Goal: Information Seeking & Learning: Learn about a topic

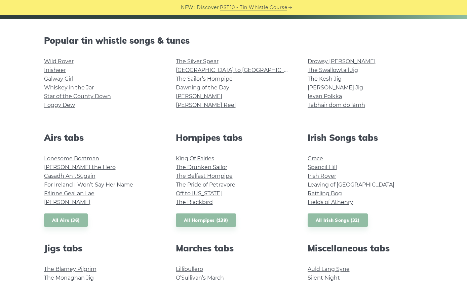
scroll to position [158, 0]
click at [320, 157] on link "Grace" at bounding box center [315, 158] width 15 height 6
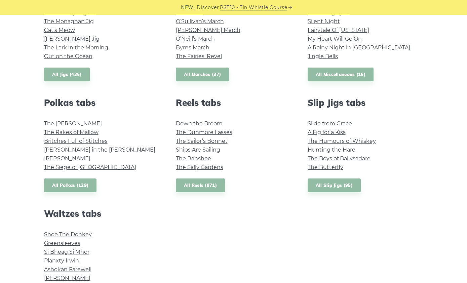
scroll to position [417, 0]
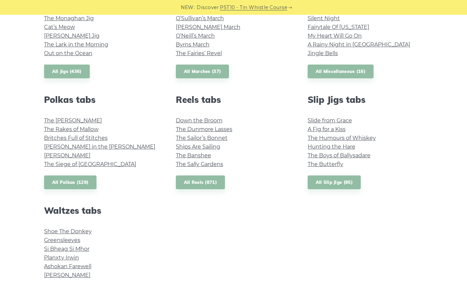
click at [49, 229] on link "Shoe The Donkey" at bounding box center [68, 231] width 48 height 6
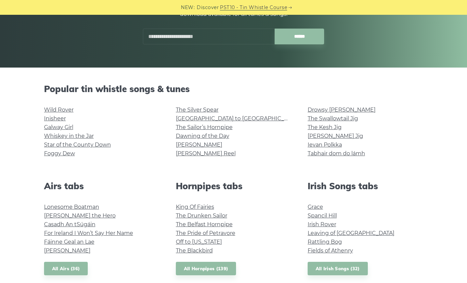
scroll to position [105, 0]
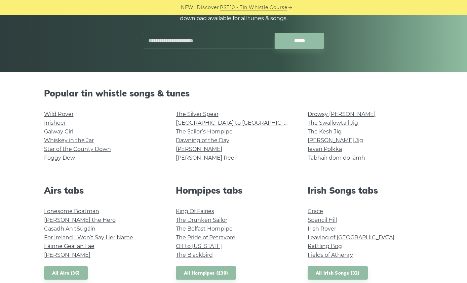
click at [223, 121] on link "[GEOGRAPHIC_DATA] to [GEOGRAPHIC_DATA]" at bounding box center [238, 123] width 124 height 6
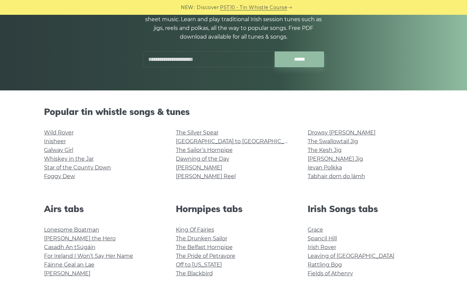
scroll to position [102, 0]
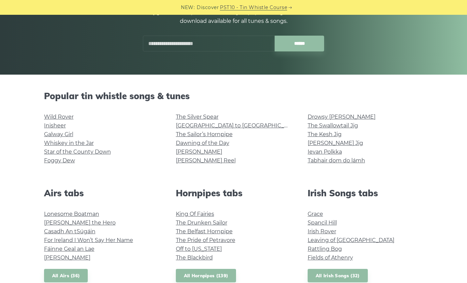
click at [70, 114] on link "Wild Rover" at bounding box center [59, 117] width 30 height 6
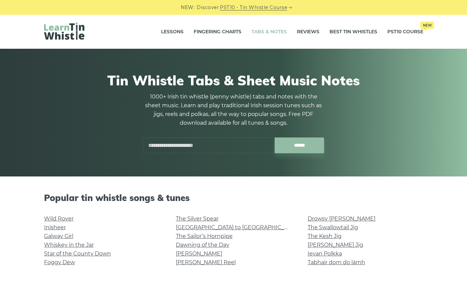
scroll to position [126, 0]
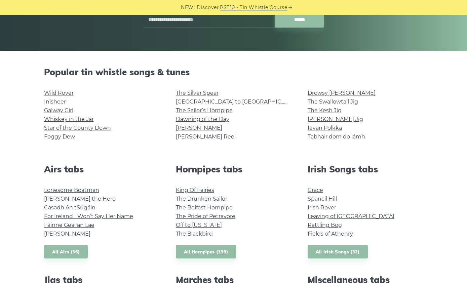
click at [50, 119] on link "Whiskey in the Jar" at bounding box center [69, 119] width 50 height 6
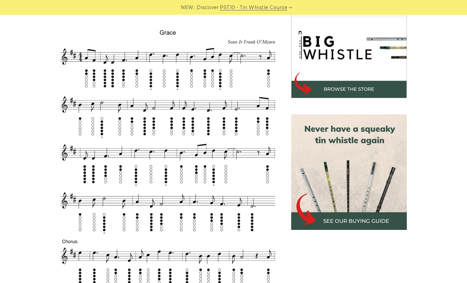
scroll to position [211, 0]
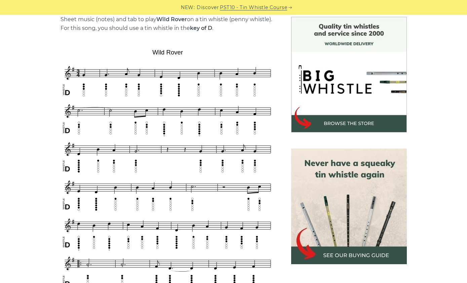
scroll to position [169, 0]
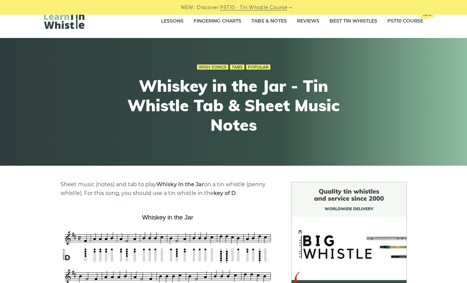
scroll to position [5, 0]
